Goal: Task Accomplishment & Management: Use online tool/utility

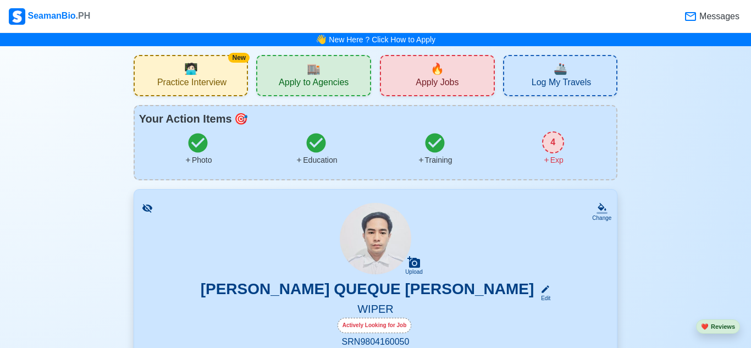
click at [196, 79] on span "Practice Interview" at bounding box center [191, 84] width 69 height 14
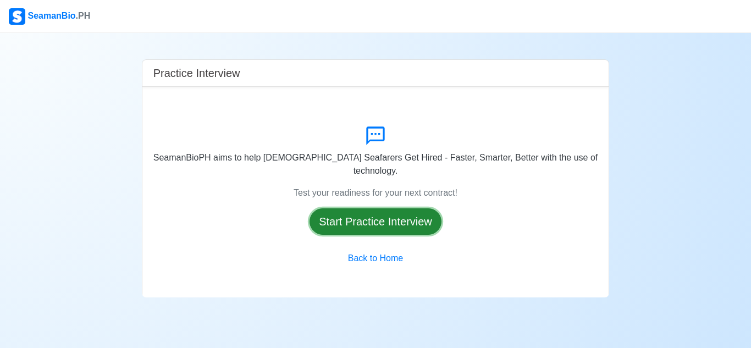
click at [350, 213] on button "Start Practice Interview" at bounding box center [376, 221] width 132 height 26
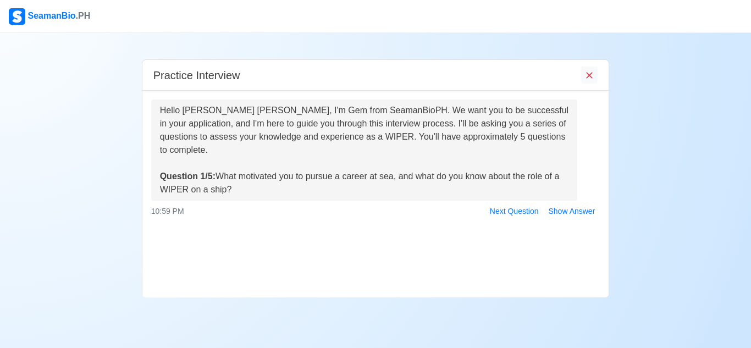
scroll to position [52, 0]
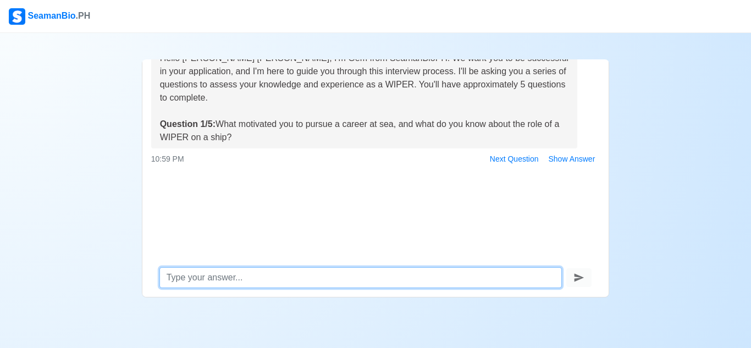
click at [298, 284] on textarea at bounding box center [361, 277] width 403 height 21
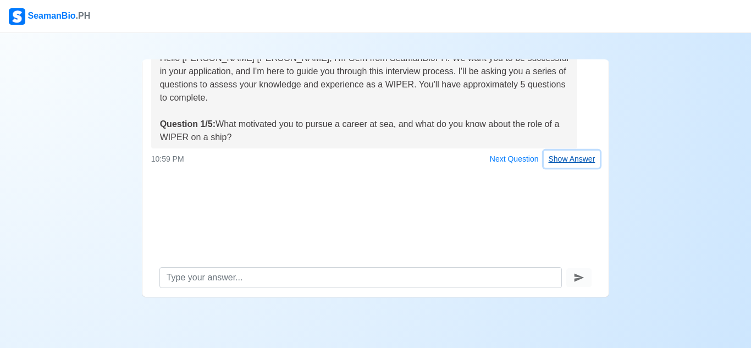
click at [581, 160] on button "Show Answer" at bounding box center [572, 159] width 57 height 17
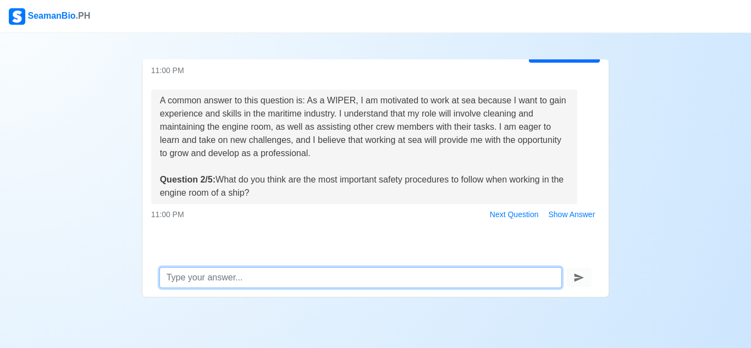
click at [305, 275] on textarea at bounding box center [361, 277] width 403 height 21
click at [330, 276] on textarea at bounding box center [361, 277] width 403 height 21
type textarea "waering"
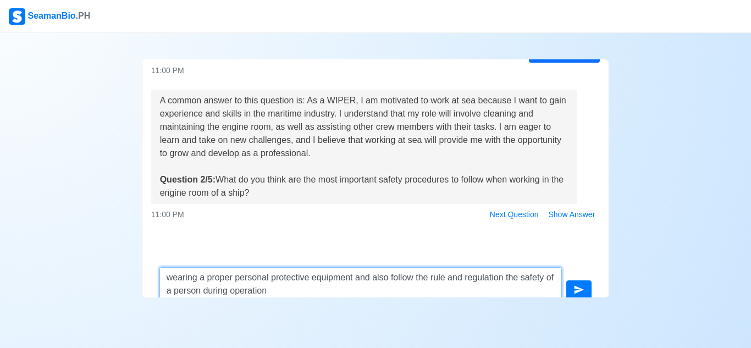
click at [291, 292] on textarea "wearing a proper personal protective equipment and also follow the rule and reg…" at bounding box center [361, 283] width 403 height 33
type textarea "wearing a proper personal protective equipment and also follow the rule and reg…"
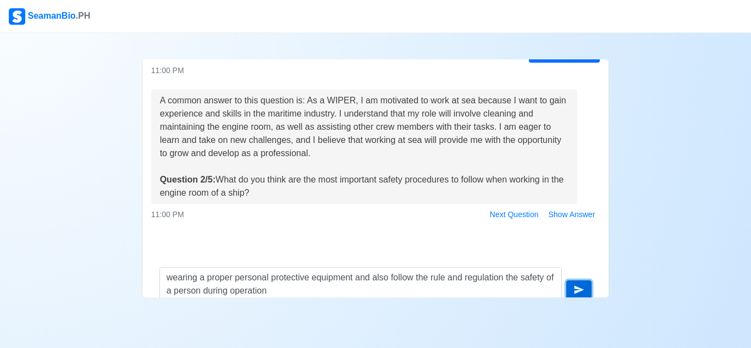
click at [577, 286] on icon "submit" at bounding box center [579, 289] width 11 height 11
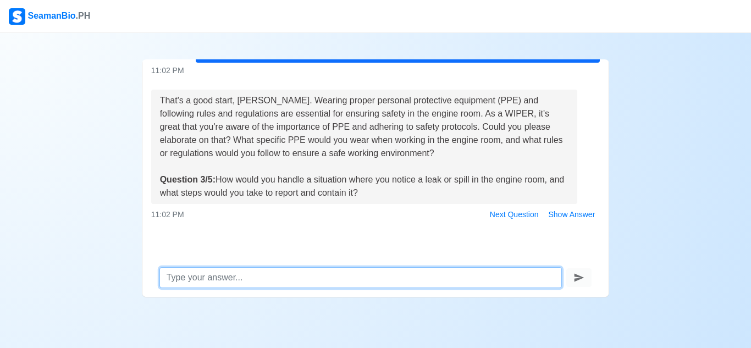
click at [273, 281] on textarea at bounding box center [361, 277] width 403 height 21
type textarea "f"
type textarea "i"
type textarea "I"
type textarea "i"
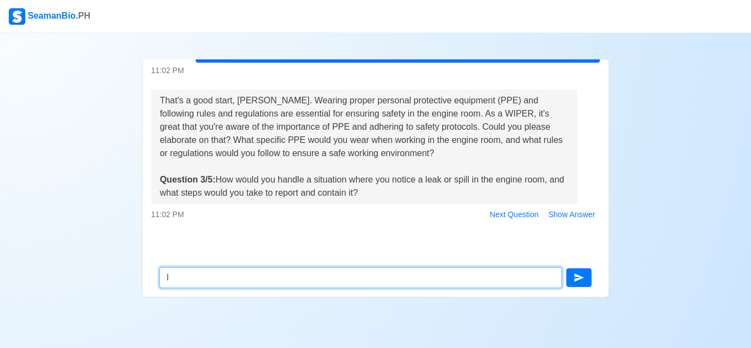
type textarea "I"
type textarea "l"
type textarea "i"
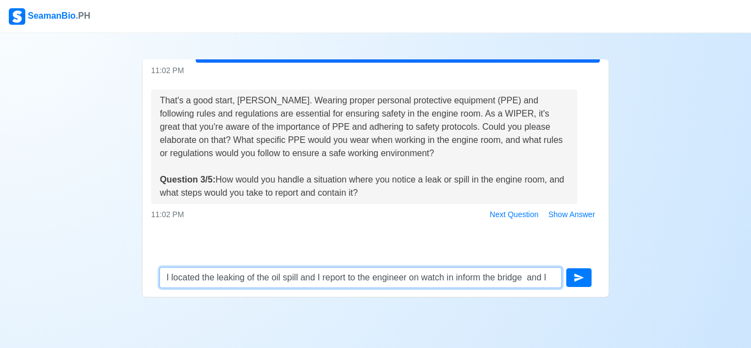
click at [200, 277] on textarea "I located the leaking of the oil spill and I report to the engineer on watch in…" at bounding box center [361, 277] width 403 height 21
click at [444, 278] on textarea "I locate the leaking of the oil spill and I report to the engineer on watch in …" at bounding box center [361, 277] width 403 height 21
click at [556, 278] on textarea "I locate the leaking of the oil spill and I report to the engineer on watch and…" at bounding box center [361, 277] width 403 height 21
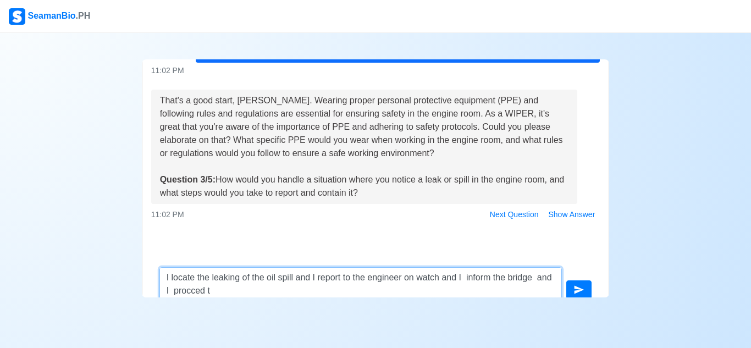
scroll to position [1, 0]
click at [183, 294] on textarea "I locate the leaking of the oil spill and I report to the engineer on watch and…" at bounding box center [361, 283] width 403 height 33
click at [189, 290] on textarea "I locate the leaking of the oil spill and I report to the engineer on watch and…" at bounding box center [361, 283] width 403 height 33
click at [239, 296] on textarea "I locate the leaking of the oil spill and I report to the engineer on watch and…" at bounding box center [361, 283] width 403 height 33
type textarea "I locate the leaking of the oil spill and I report to the engineer on watch and…"
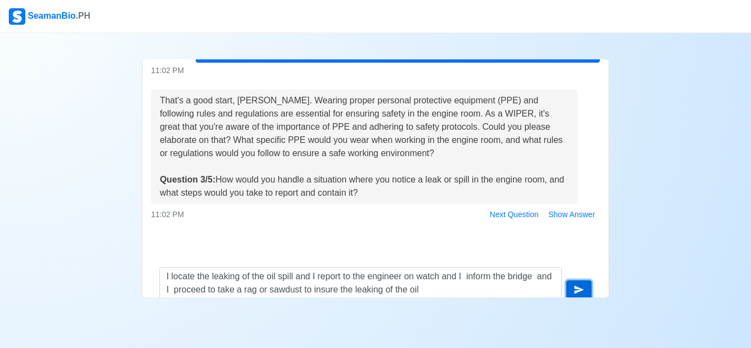
click at [581, 290] on icon "submit" at bounding box center [580, 290] width 10 height 8
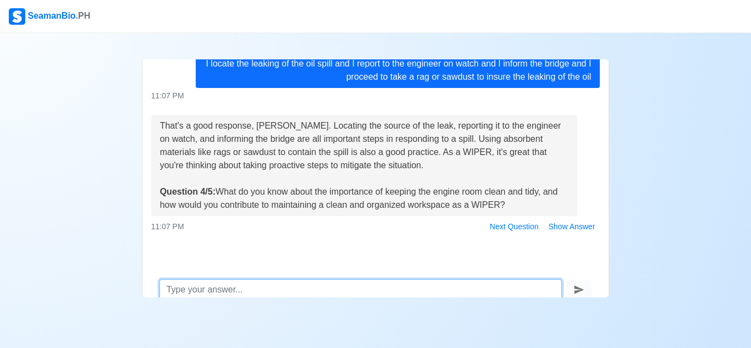
scroll to position [52, 0]
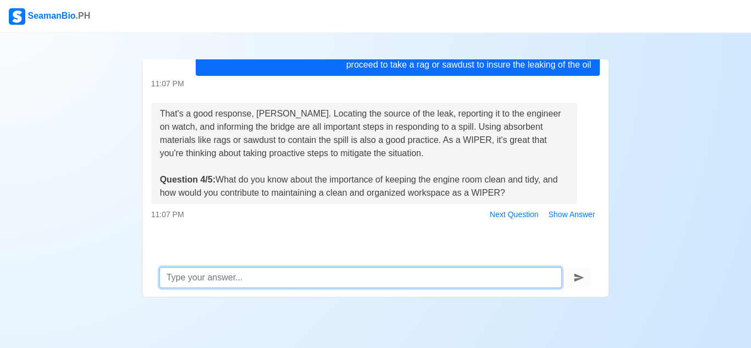
click at [399, 278] on textarea at bounding box center [361, 277] width 403 height 21
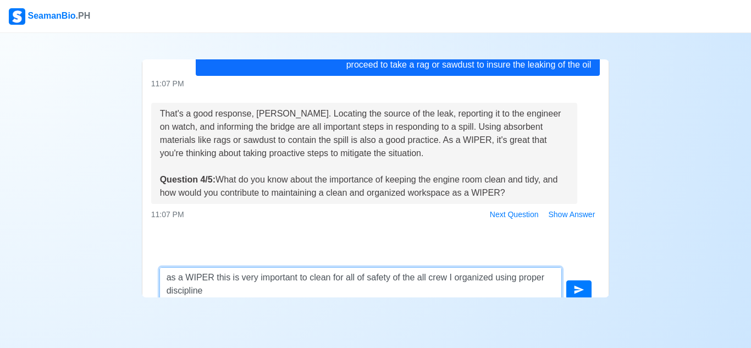
click at [217, 290] on textarea "as a WIPER this is very important to clean for all of safety of the all crew I …" at bounding box center [361, 283] width 403 height 33
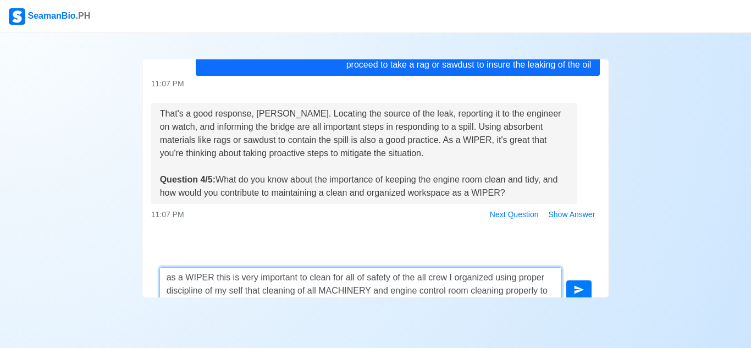
scroll to position [64, 0]
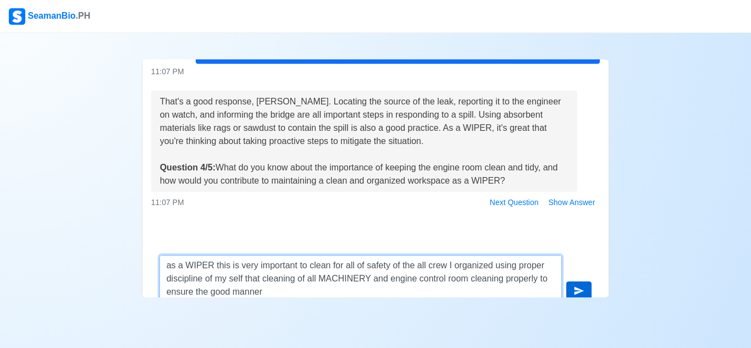
type textarea "as a WIPER this is very important to clean for all of safety of the all crew I …"
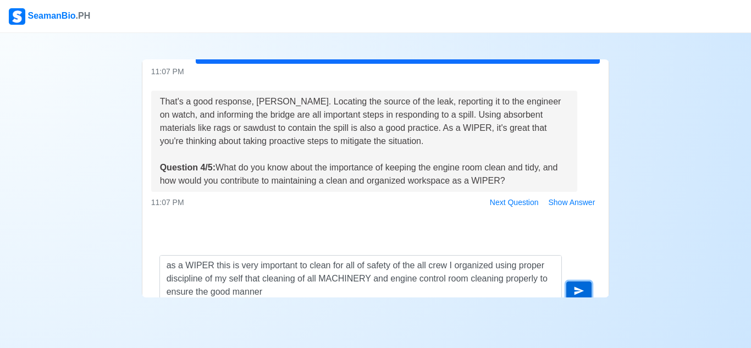
click at [581, 290] on icon "submit" at bounding box center [580, 291] width 10 height 8
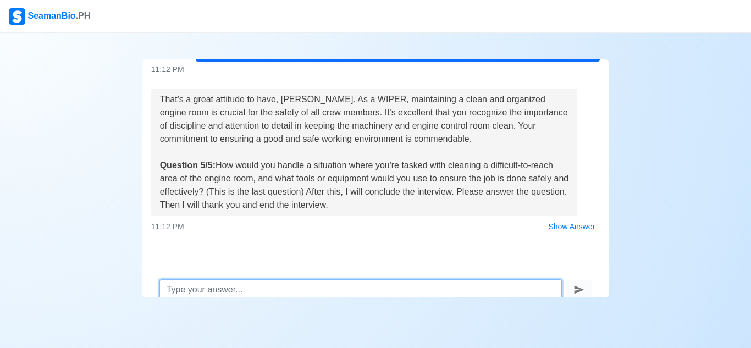
scroll to position [52, 0]
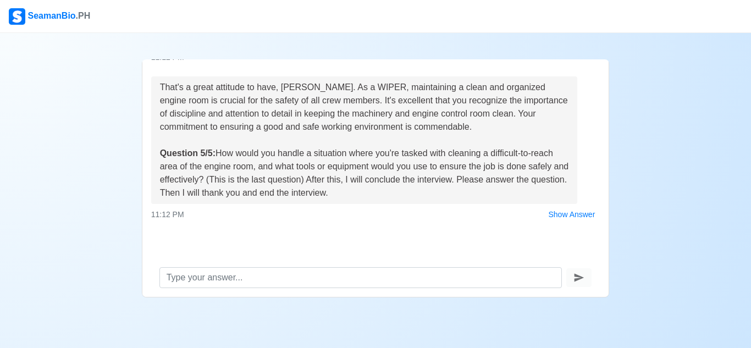
click at [650, 184] on div "Practice Interview Hello [PERSON_NAME] [PERSON_NAME], I'm Gem from SeamanBioPH.…" at bounding box center [375, 165] width 751 height 265
click at [710, 178] on div "Practice Interview Hello [PERSON_NAME] [PERSON_NAME], I'm Gem from SeamanBioPH.…" at bounding box center [375, 165] width 751 height 265
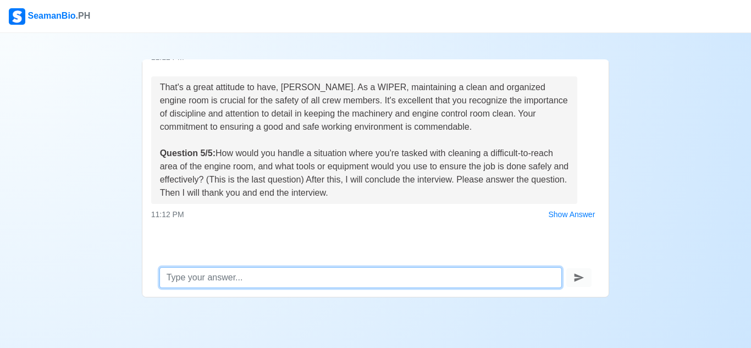
click at [240, 278] on textarea at bounding box center [361, 277] width 403 height 21
click at [381, 276] on textarea at bounding box center [361, 277] width 403 height 21
